Goal: Task Accomplishment & Management: Use online tool/utility

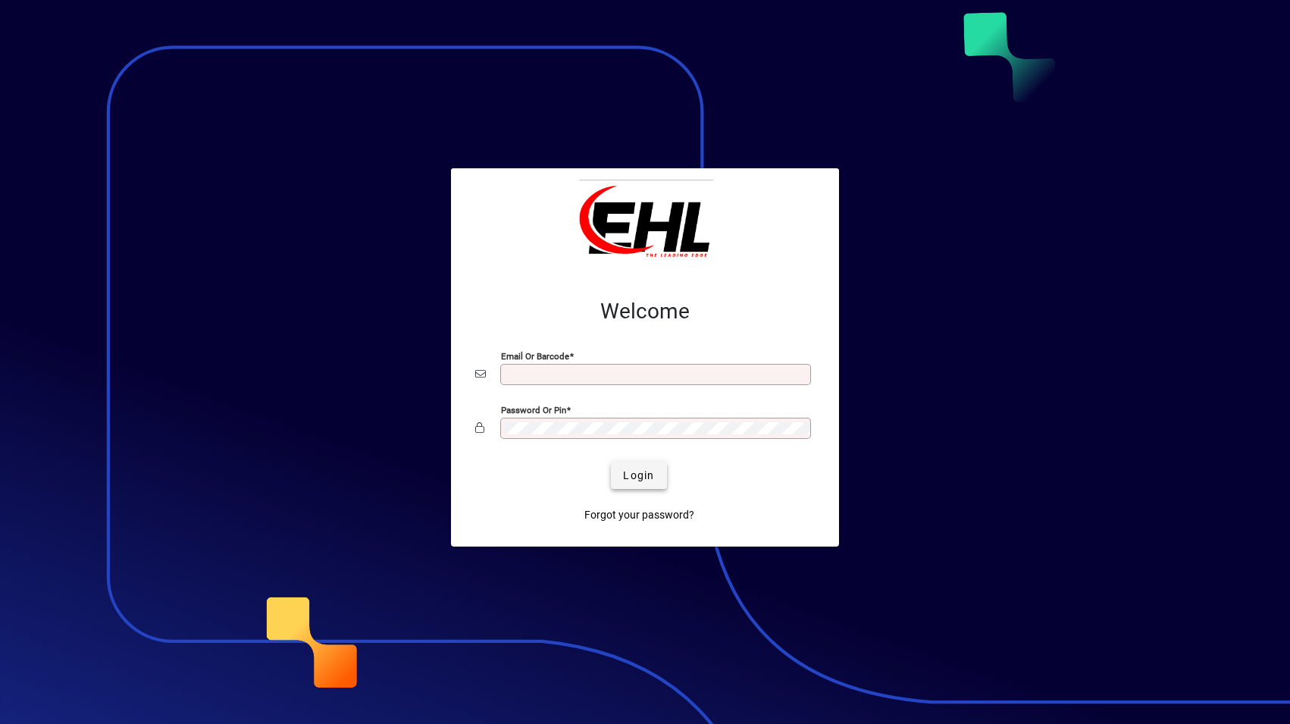
type input "**********"
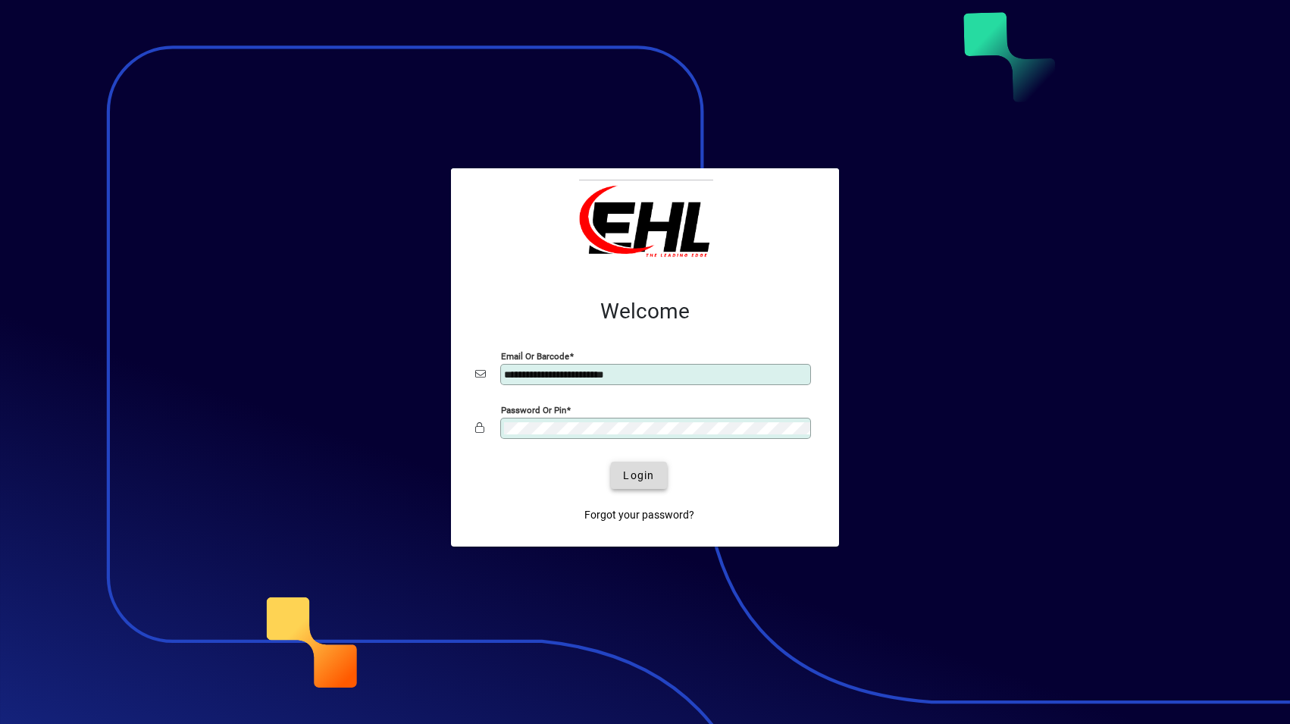
click at [627, 481] on span "Login" at bounding box center [638, 476] width 31 height 16
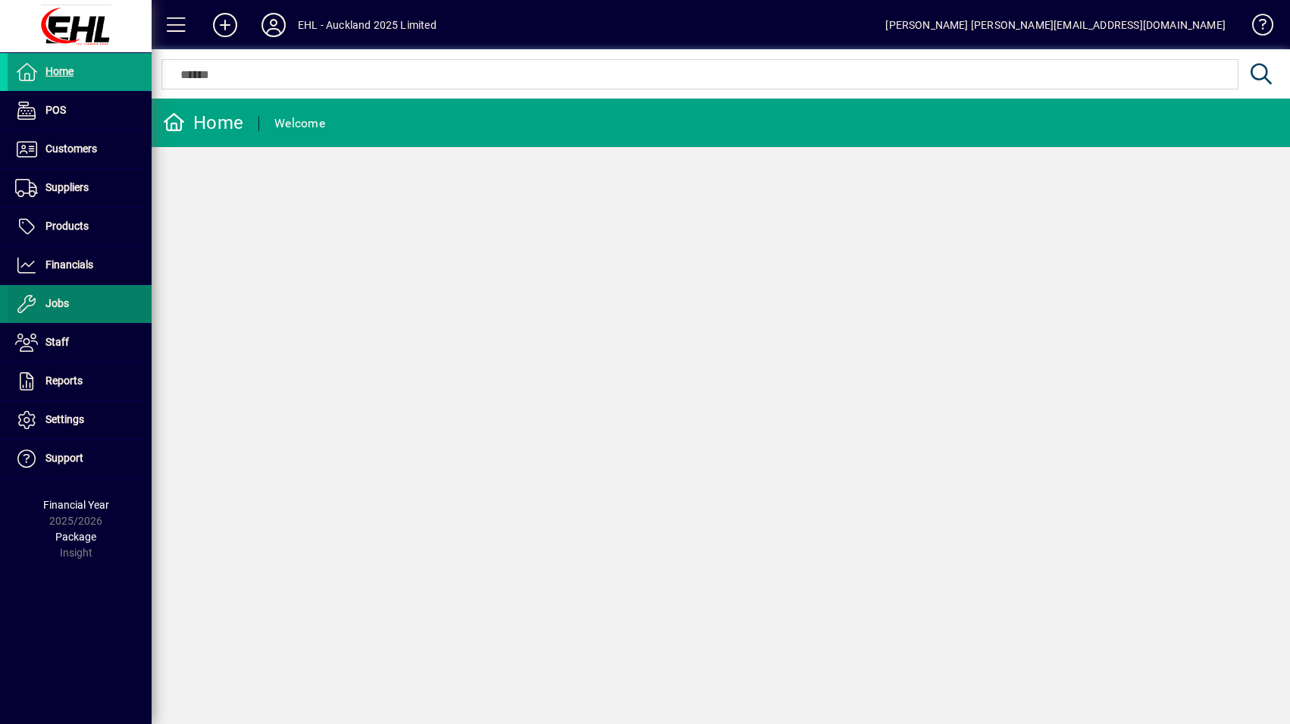
click at [65, 301] on span "Jobs" at bounding box center [56, 303] width 23 height 12
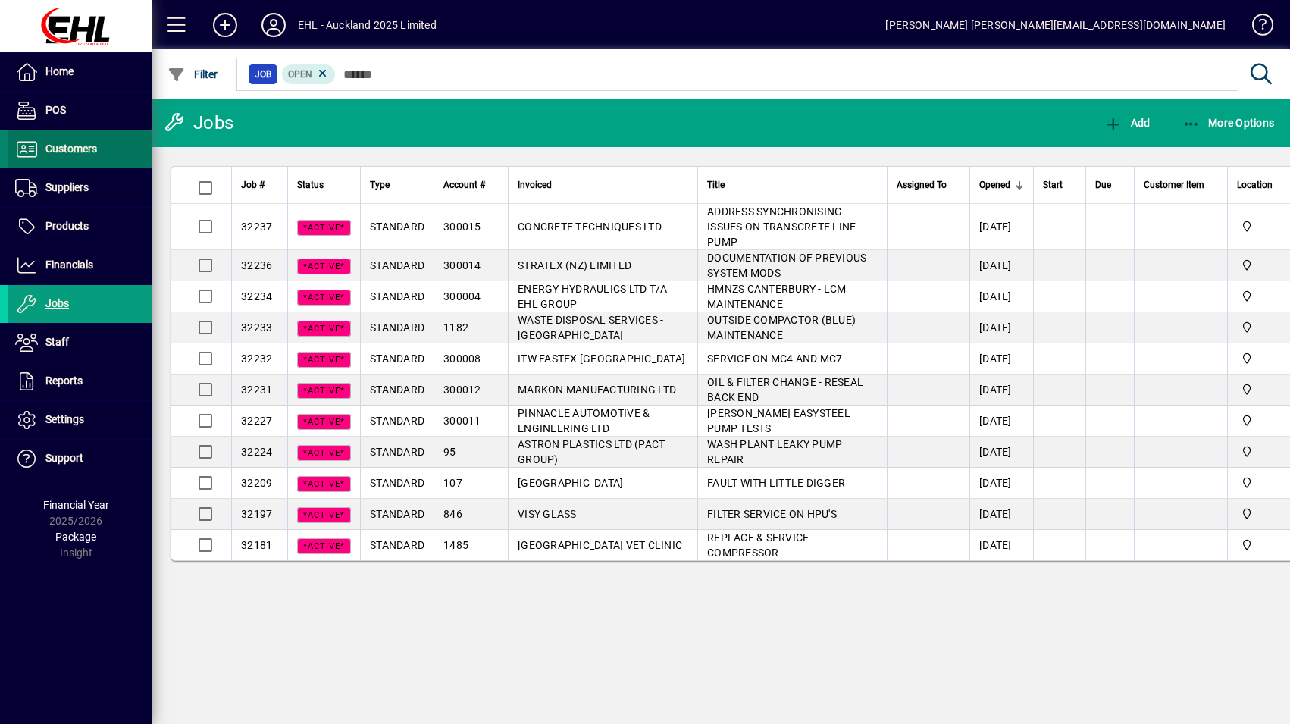
click at [77, 155] on span "Customers" at bounding box center [52, 149] width 89 height 18
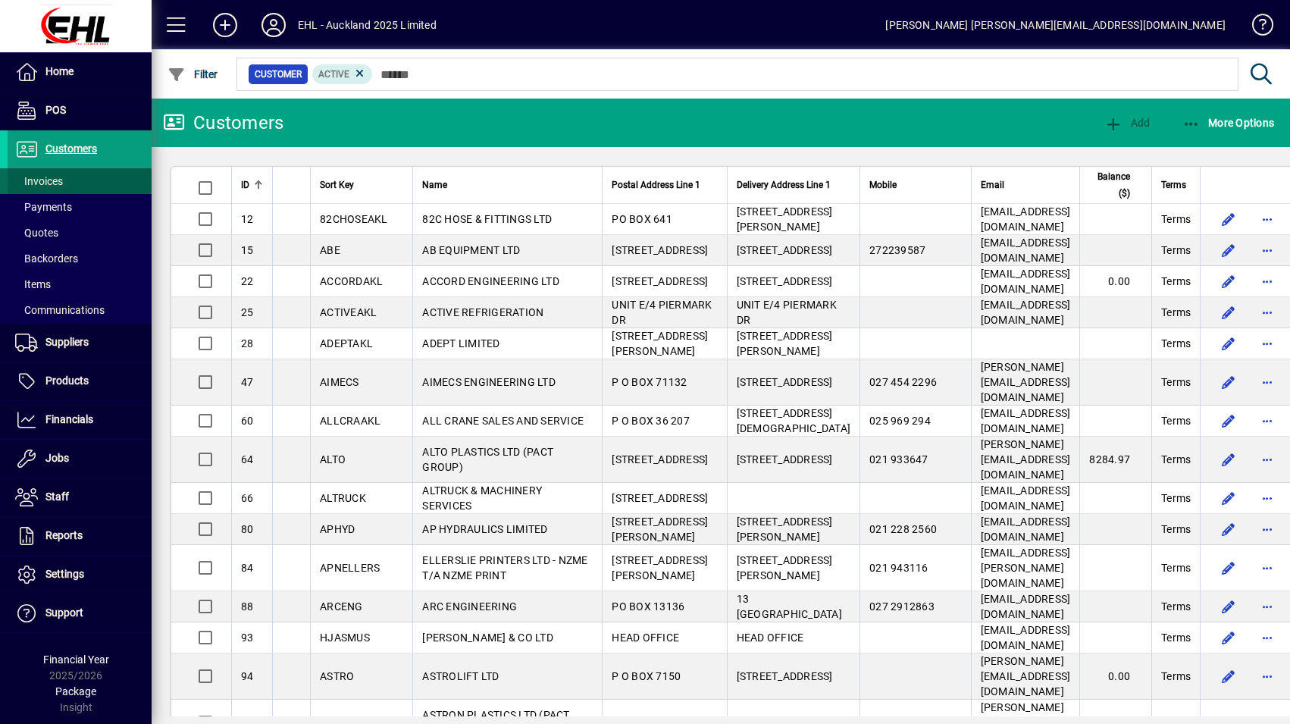
click at [67, 170] on span at bounding box center [80, 181] width 144 height 36
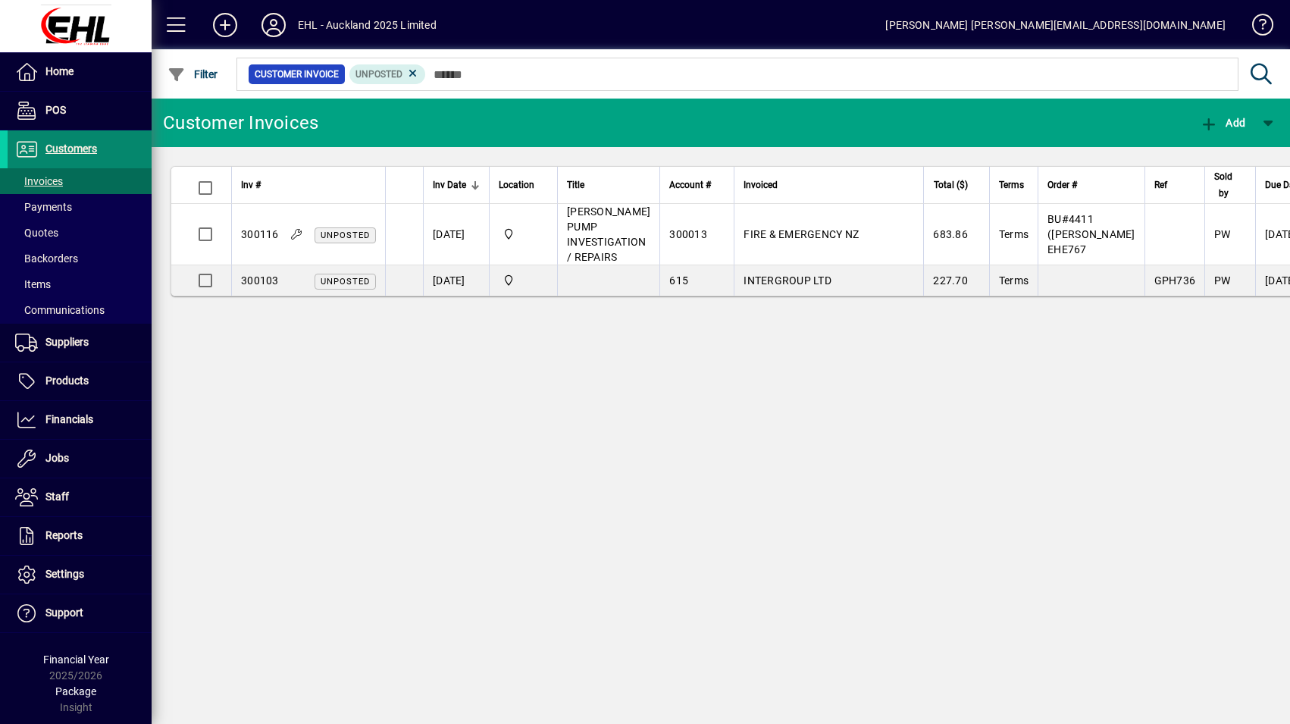
click at [83, 152] on span "Customers" at bounding box center [71, 148] width 52 height 12
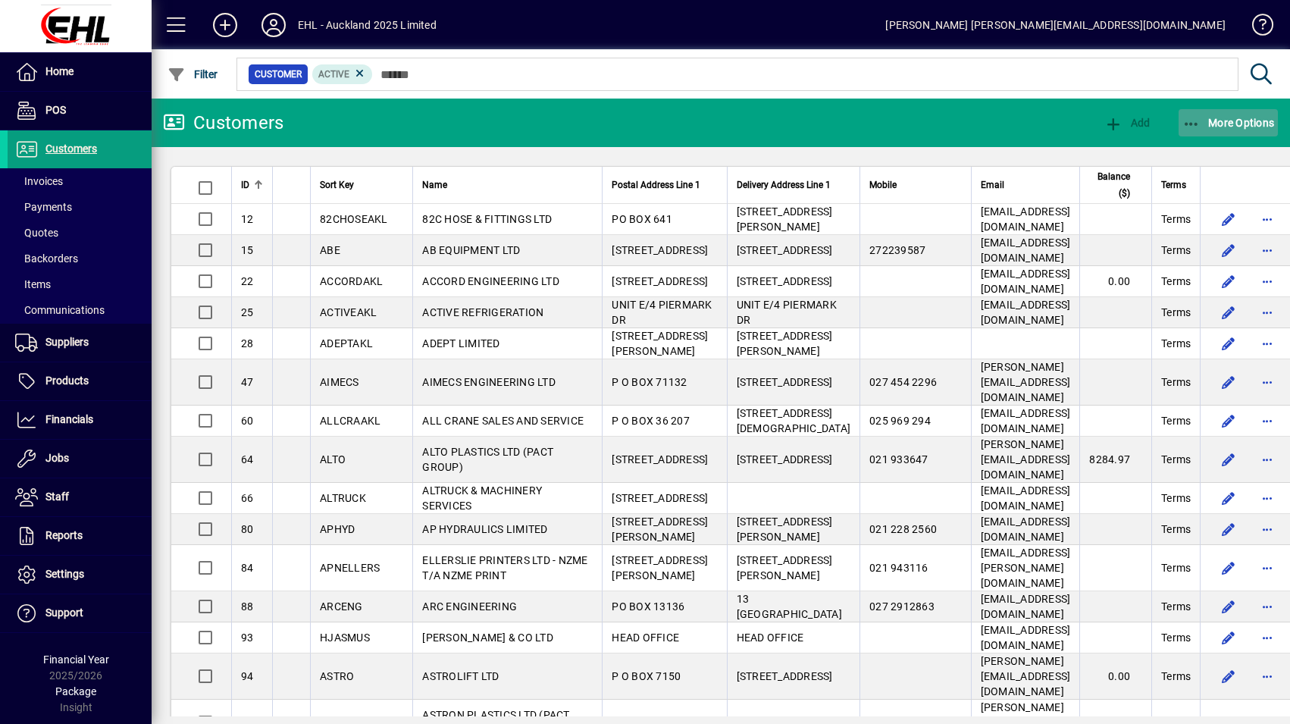
click at [1229, 118] on span "More Options" at bounding box center [1228, 123] width 92 height 12
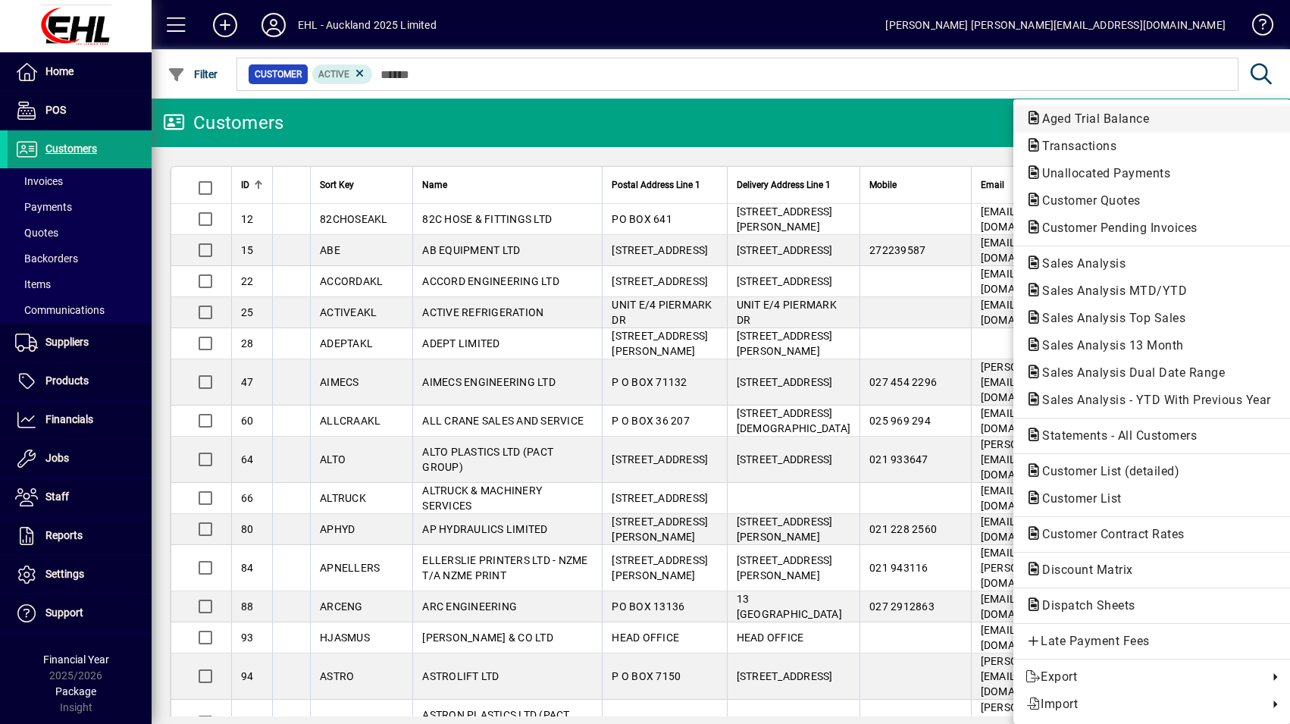
click at [1126, 120] on span "Aged Trial Balance" at bounding box center [1091, 118] width 131 height 14
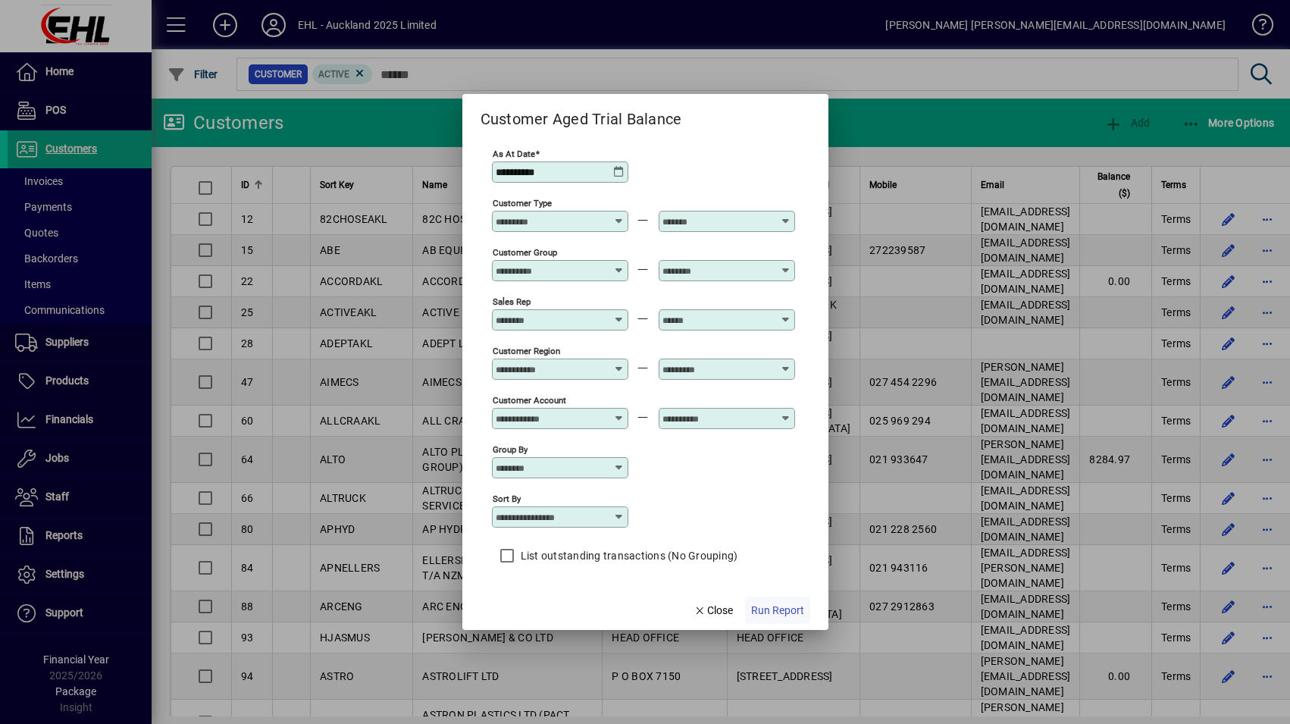
click at [774, 609] on span "Run Report" at bounding box center [777, 611] width 53 height 16
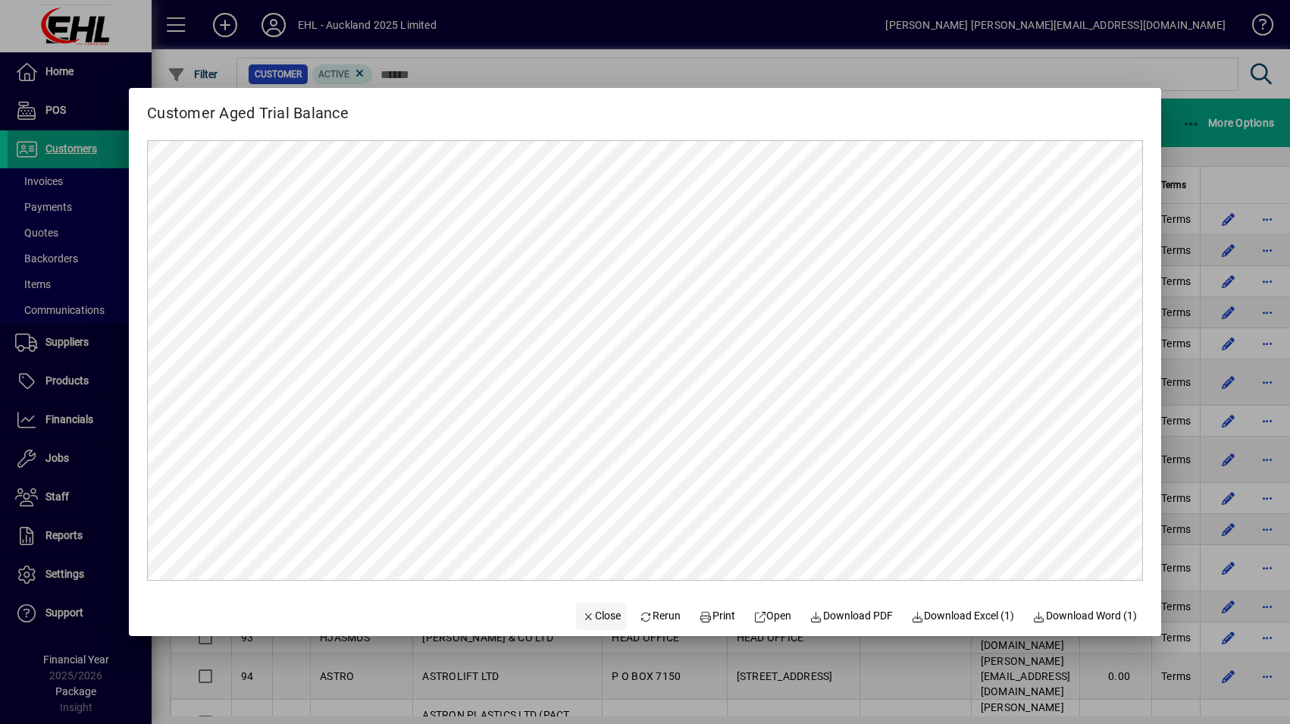
click at [599, 622] on span "Close" at bounding box center [601, 616] width 39 height 16
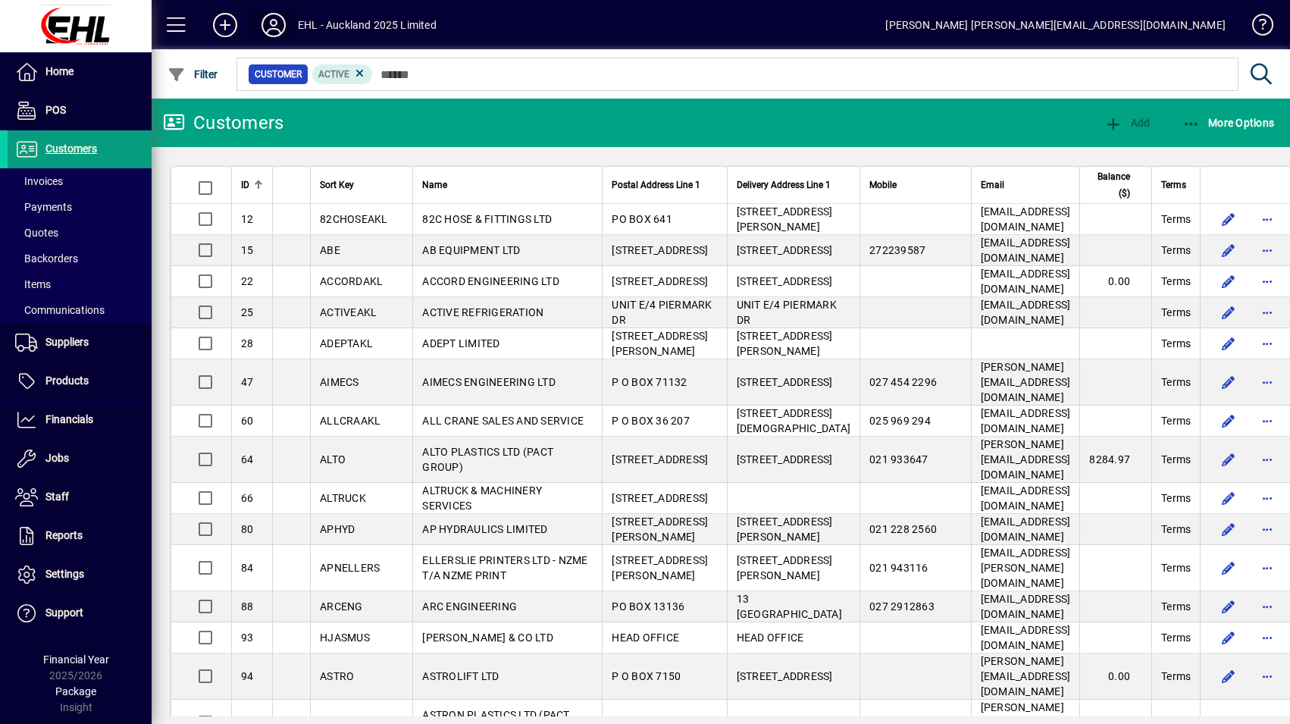
click at [275, 25] on icon at bounding box center [273, 25] width 30 height 24
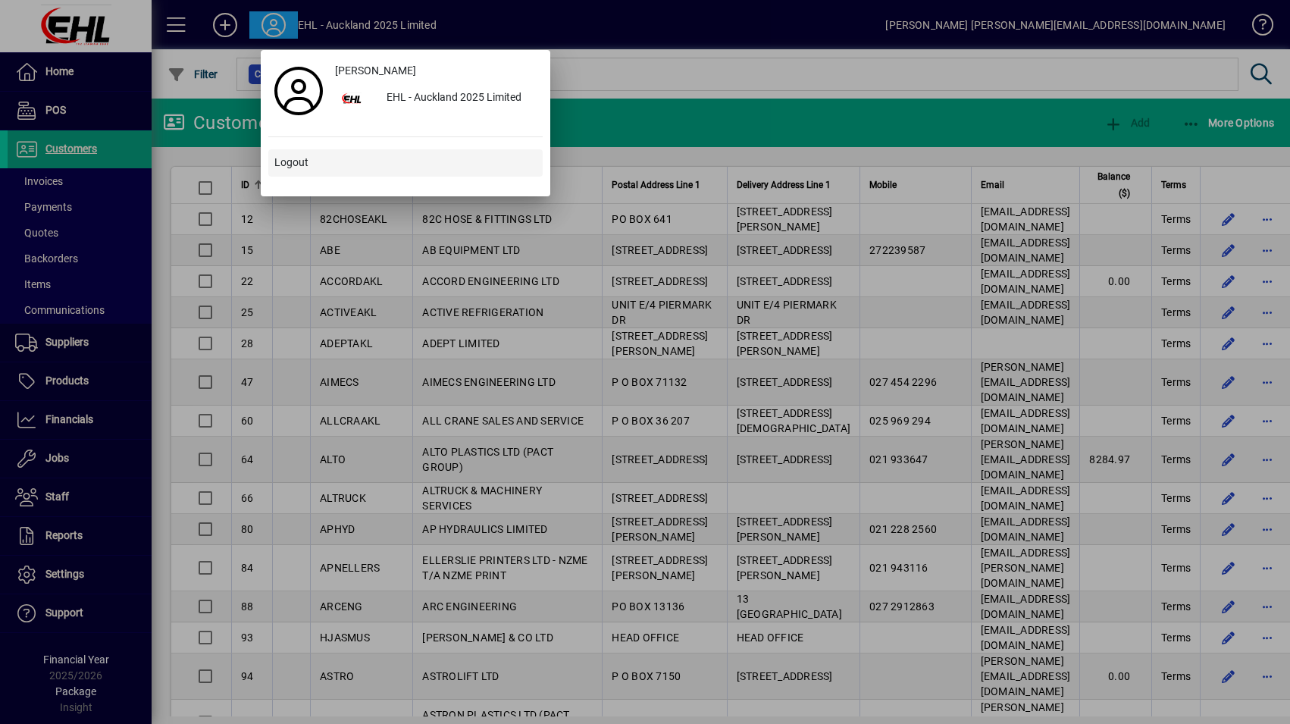
click at [286, 171] on span at bounding box center [405, 163] width 274 height 36
